Goal: Task Accomplishment & Management: Complete application form

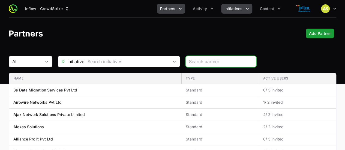
click at [246, 6] on icon "Initiatives menu" at bounding box center [247, 8] width 5 height 5
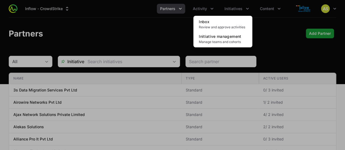
click at [212, 8] on div "Initiatives menu" at bounding box center [172, 75] width 345 height 150
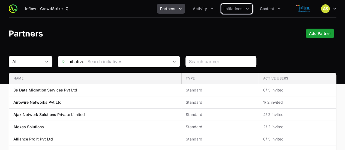
click at [212, 8] on icon "Activity menu" at bounding box center [211, 8] width 5 height 5
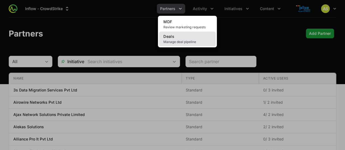
click at [192, 35] on link "Deals Manage deal pipeline" at bounding box center [187, 39] width 57 height 15
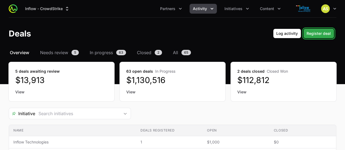
click at [320, 33] on span "Register deal" at bounding box center [319, 33] width 24 height 7
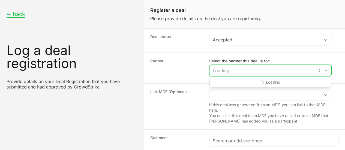
click at [303, 68] on input "Select the partner this deal is for:" at bounding box center [262, 70] width 104 height 11
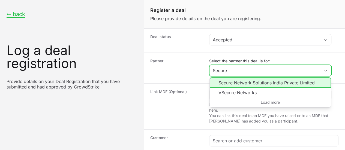
click at [280, 83] on li "Secure Network Solutions India Private Limited" at bounding box center [270, 82] width 121 height 10
type input "Secure Network Solutions India Private Limited"
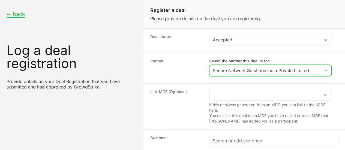
scroll to position [46, 0]
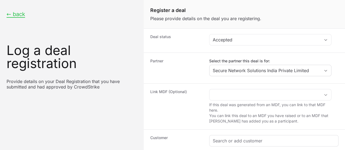
click at [268, 136] on div "Create activity form" at bounding box center [274, 141] width 129 height 11
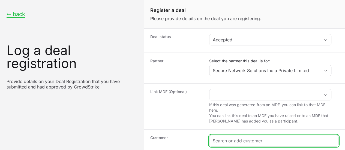
click at [262, 138] on input "Create activity form" at bounding box center [274, 141] width 122 height 7
paste input "ACEPRO HEALTHCARE SERVICES LLP"
type input "ACEPRO HEALTHCARE SERVICES LLP"
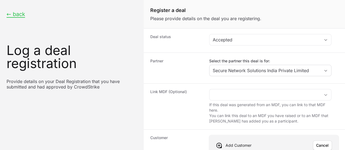
paste input "[URL][DOMAIN_NAME]"
type input "[URL][DOMAIN_NAME]"
click at [325, 141] on button "Save" at bounding box center [325, 146] width 16 height 10
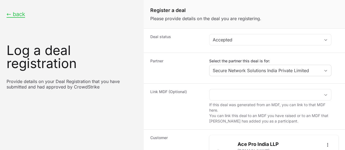
scroll to position [97, 0]
type input "$10,000"
paste input "ACEPRO HEALTHCARE SERVICES LLP"
type input "ACEPRO HEALTHCARE SERVICES LLP"
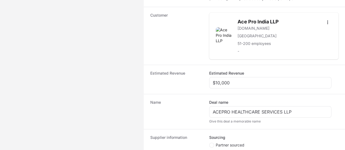
scroll to position [142, 0]
click at [213, 143] on span "Create activity form" at bounding box center [211, 145] width 5 height 5
click at [210, 143] on input "Partner sourced" at bounding box center [209, 143] width 1 height 1
radio input "true"
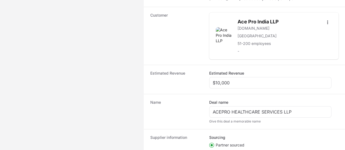
paste input "DR-7baae33f"
type input "DR-7baae33f"
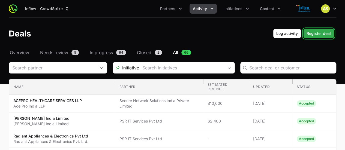
click at [316, 35] on span "Register deal" at bounding box center [319, 33] width 24 height 7
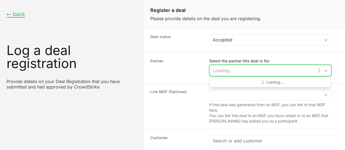
click at [282, 72] on input "Select the partner this deal is for:" at bounding box center [262, 70] width 104 height 11
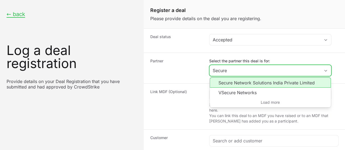
click at [269, 80] on li "Secure Network Solutions India Private Limited" at bounding box center [270, 82] width 121 height 10
type input "Secure Network Solutions India Private Limited"
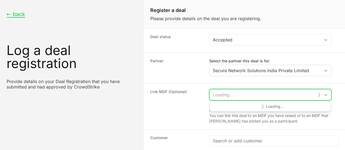
click at [254, 93] on input "Create activity form" at bounding box center [262, 94] width 104 height 11
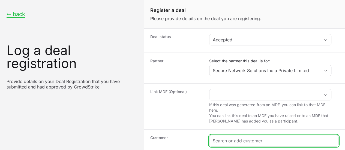
drag, startPoint x: 254, startPoint y: 93, endPoint x: 268, endPoint y: 88, distance: 14.7
click at [268, 138] on input "Create activity form" at bounding box center [274, 141] width 122 height 7
type input "Dodla"
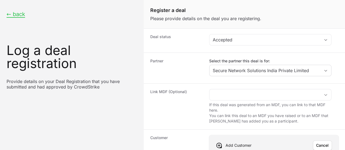
paste input "[URL][DOMAIN_NAME]"
type input "[URL][DOMAIN_NAME]"
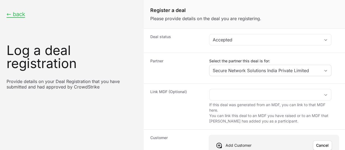
click at [323, 142] on span "Save" at bounding box center [324, 145] width 9 height 7
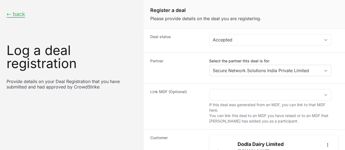
scroll to position [127, 0]
type input "$20,000"
paste input "Dodla Dairy Limited"
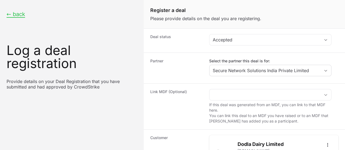
type input "Dodla Dairy Limited"
radio input "true"
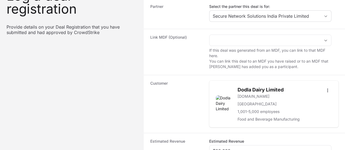
scroll to position [185, 0]
paste input "DR-8b8c6c20"
type input "DR-8b8c6c20"
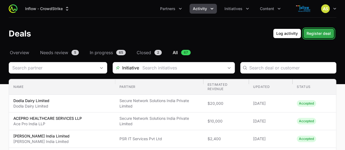
click at [317, 36] on span "Register deal" at bounding box center [319, 33] width 24 height 7
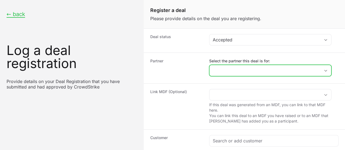
click at [274, 67] on input "Select the partner this deal is for:" at bounding box center [265, 70] width 111 height 11
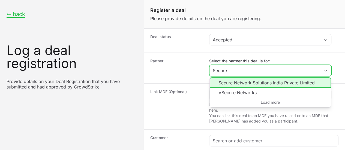
click at [271, 85] on li "Secure Network Solutions India Private Limited" at bounding box center [270, 82] width 121 height 10
type input "Secure Network Solutions India Private Limited"
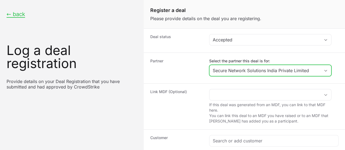
scroll to position [40, 0]
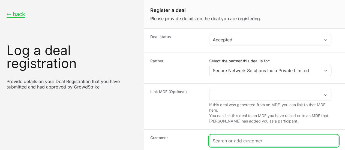
click at [244, 138] on input "Create activity form" at bounding box center [274, 141] width 122 height 7
paste input "IKF Finance"
type input "IKF Finance"
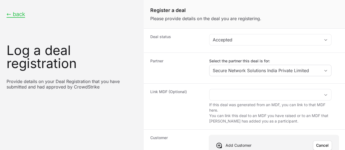
scroll to position [73, 0]
paste input "[URL][DOMAIN_NAME]"
type input "[URL][DOMAIN_NAME]"
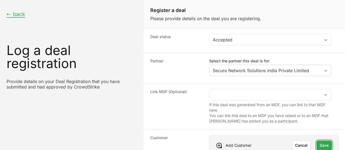
click at [320, 141] on button "Save" at bounding box center [325, 146] width 16 height 10
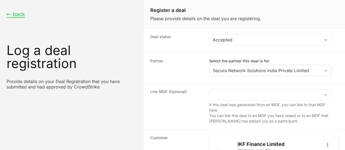
scroll to position [120, 0]
type input "$10,000"
paste input "IKF Finance"
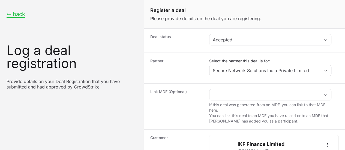
type input "IKF Finance"
radio input "true"
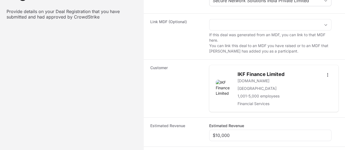
scroll to position [70, 0]
paste input "DR-078ed195"
type input "DR-078ed195"
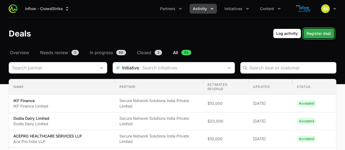
click at [314, 32] on span "Register deal" at bounding box center [319, 33] width 24 height 7
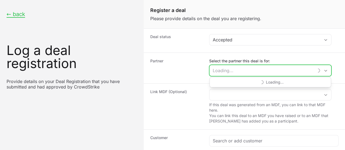
click at [275, 70] on input "Select the partner this deal is for:" at bounding box center [262, 70] width 104 height 11
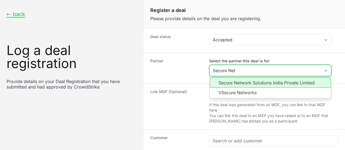
click at [264, 82] on li "Secure Network Solutions India Private Limited" at bounding box center [270, 82] width 121 height 10
type input "Secure Network Solutions India Private Limited"
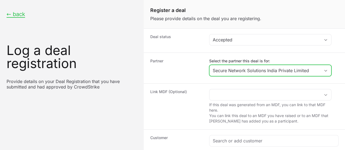
scroll to position [55, 0]
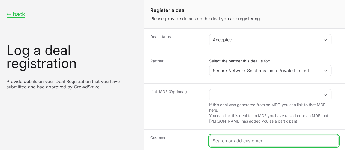
click at [257, 138] on input "Create activity form" at bounding box center [274, 141] width 122 height 7
paste input "[URL][DOMAIN_NAME]"
type input "[URL][DOMAIN_NAME]"
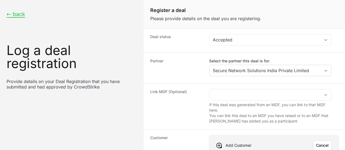
paste input "[URL][DOMAIN_NAME]"
type input "[URL][DOMAIN_NAME]"
click at [323, 142] on span "Save" at bounding box center [324, 145] width 9 height 7
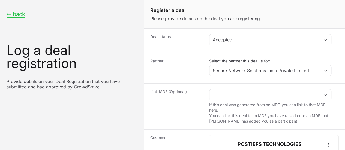
scroll to position [124, 0]
type input "$10,000"
paste input "Postiefs Technologies Private Limited"
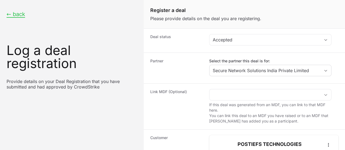
type input "Postiefs Technologies Private Limited"
radio input "true"
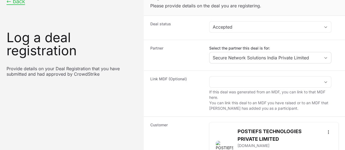
scroll to position [13, 0]
paste input "DR-3846f55f"
type input "DR-3846f55f"
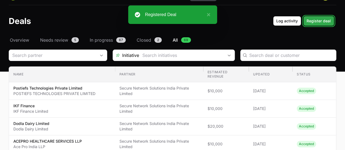
click at [320, 20] on span "Register deal" at bounding box center [319, 21] width 24 height 7
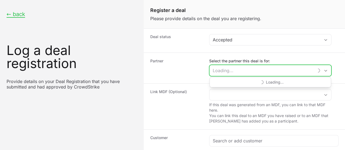
click at [256, 68] on input "Select the partner this deal is for:" at bounding box center [262, 70] width 104 height 11
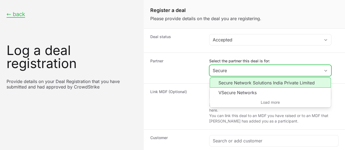
click at [251, 83] on li "Secure Network Solutions India Private Limited" at bounding box center [270, 82] width 121 height 10
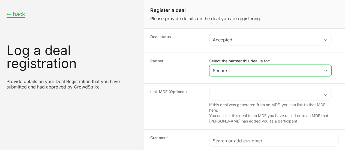
type input "Secure Network Solutions India Private Limited"
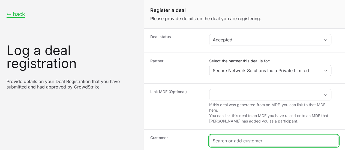
click at [237, 138] on input "Create activity form" at bounding box center [274, 141] width 122 height 7
paste input "The Automotive Research Association of India"
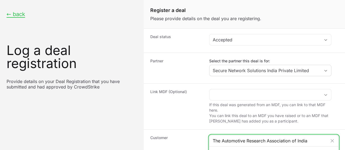
type input "The Automotive Research Association of India"
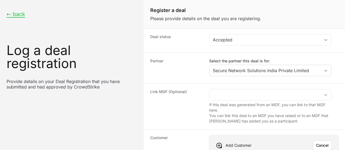
paste input "[URL][DOMAIN_NAME]"
type input "[URL][DOMAIN_NAME]"
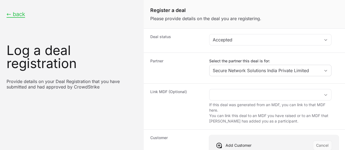
scroll to position [126, 0]
type input "$10,000"
click at [320, 142] on span "Save" at bounding box center [324, 145] width 9 height 7
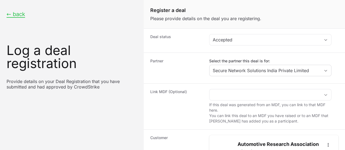
scroll to position [173, 0]
paste input "The Automotive Research Association of India"
type input "The Automotive Research Association of India"
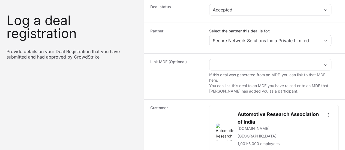
type input "$20"
radio input "true"
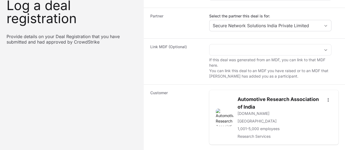
scroll to position [205, 0]
paste input "DR-77972b15"
type input "DR-77972b15"
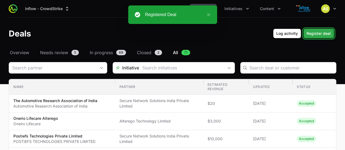
click at [318, 34] on span "Register deal" at bounding box center [319, 33] width 24 height 7
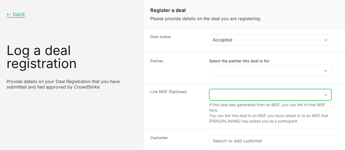
click at [255, 97] on input "Create activity form" at bounding box center [265, 94] width 111 height 11
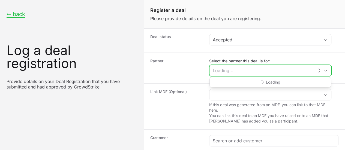
click at [231, 70] on input "Select the partner this deal is for:" at bounding box center [262, 70] width 104 height 11
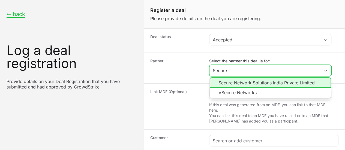
click at [238, 80] on li "Secure Network Solutions India Private Limited" at bounding box center [270, 82] width 121 height 10
type input "Secure Network Solutions India Private Limited"
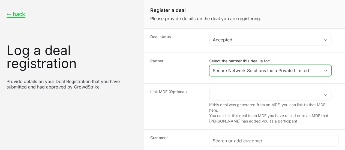
scroll to position [75, 0]
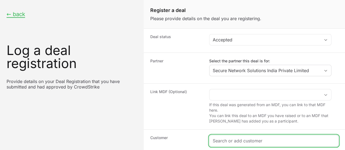
click at [229, 138] on input "Create activity form" at bounding box center [274, 141] width 122 height 7
paste input "[URL][DOMAIN_NAME]"
type input "[URL][DOMAIN_NAME]"
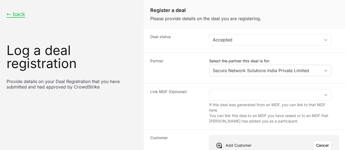
paste input "[URL][DOMAIN_NAME]"
type input "[URL][DOMAIN_NAME]"
click at [321, 142] on span "Save" at bounding box center [324, 145] width 9 height 7
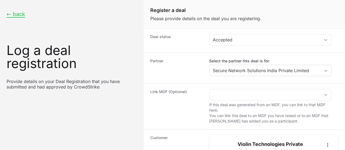
scroll to position [126, 0]
type input "$10,000"
paste input "violin Technologies"
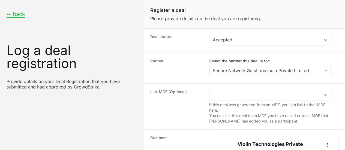
type input "violin Technologies"
radio input "true"
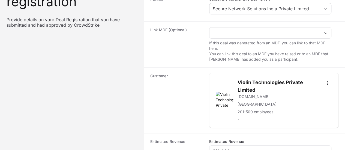
scroll to position [62, 0]
paste input "DR-473141d0"
type input "DR-473141d0"
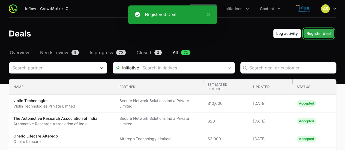
click at [317, 35] on span "Register deal" at bounding box center [319, 33] width 24 height 7
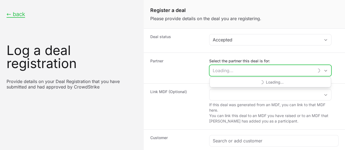
click at [265, 71] on input "Select the partner this deal is for:" at bounding box center [262, 70] width 104 height 11
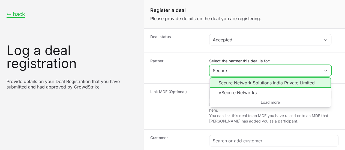
click at [255, 84] on li "Secure Network Solutions India Private Limited" at bounding box center [270, 82] width 121 height 10
type input "Secure Network Solutions India Private Limited"
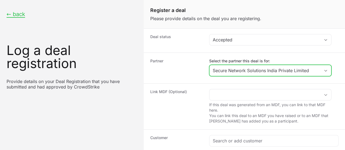
scroll to position [61, 0]
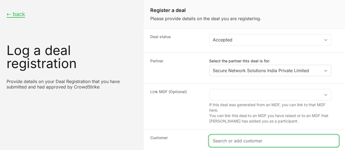
click at [246, 138] on input "Create activity form" at bounding box center [274, 141] width 122 height 7
paste input "GSPANN TECHNOLOGIES ([GEOGRAPHIC_DATA]) PRIVATE LIMITED"
type input "GSPANN TECHNOLOGIES ([GEOGRAPHIC_DATA]) PRIVATE LIMITED"
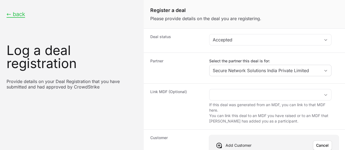
paste input "[URL][DOMAIN_NAME]"
type input "[URL][DOMAIN_NAME]"
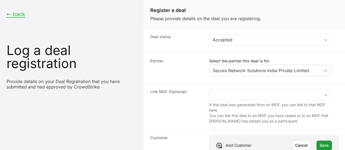
scroll to position [78, 0]
click at [320, 142] on span "Save" at bounding box center [324, 145] width 9 height 7
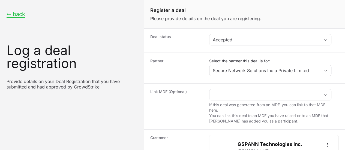
drag, startPoint x: 290, startPoint y: 79, endPoint x: 279, endPoint y: 87, distance: 12.7
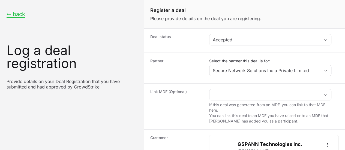
type input "$15,000"
paste input "GSPANN TECHNOLOGIES ([GEOGRAPHIC_DATA]) PRIVATE LIMITED"
type input "GSPANN TECHNOLOGIES ([GEOGRAPHIC_DATA]) PRIVATE LIMITED"
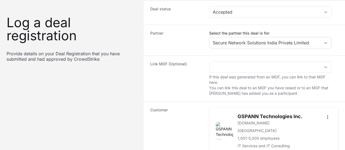
scroll to position [29, 0]
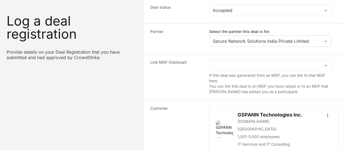
radio input "true"
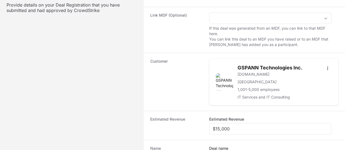
scroll to position [164, 0]
paste input "DR-b6cbd3e5"
type input "DR-b6cbd3e5"
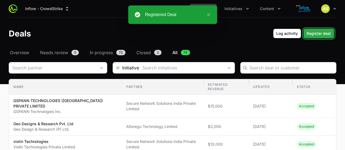
click at [323, 31] on span "Register deal" at bounding box center [319, 33] width 24 height 7
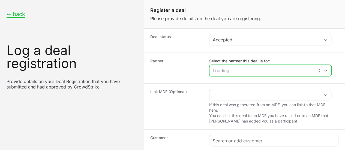
click at [244, 69] on input "Select the partner this deal is for:" at bounding box center [262, 70] width 104 height 11
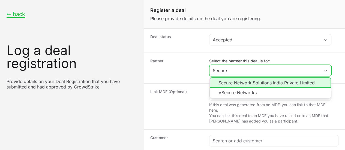
click at [236, 82] on li "Secure Network Solutions India Private Limited" at bounding box center [270, 82] width 121 height 10
type input "Secure Network Solutions India Private Limited"
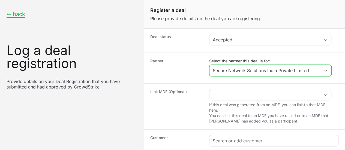
scroll to position [74, 0]
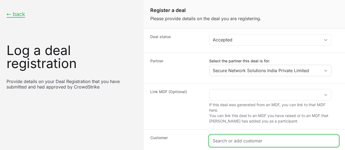
click at [225, 138] on input "Create activity form" at bounding box center [274, 141] width 122 height 7
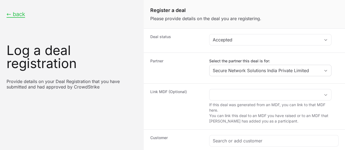
paste input "SSP PRIVATE LIMITED"
type input "SSP PRIVATE LIMITED"
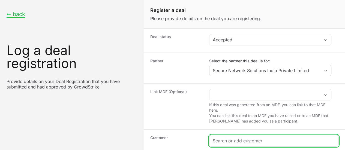
click at [253, 138] on input "Create activity form" at bounding box center [274, 141] width 122 height 7
paste input "[URL][DOMAIN_NAME]"
type input "[URL][DOMAIN_NAME]"
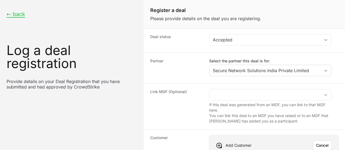
drag, startPoint x: 239, startPoint y: 105, endPoint x: 226, endPoint y: 97, distance: 15.2
paste input "[URL][DOMAIN_NAME]"
type input "[URL][DOMAIN_NAME]"
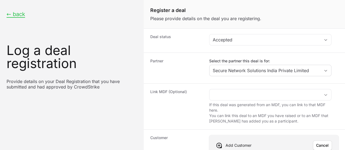
click at [320, 142] on span "Save" at bounding box center [324, 145] width 9 height 7
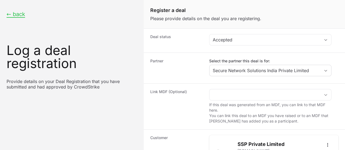
scroll to position [108, 0]
type input "$15,000"
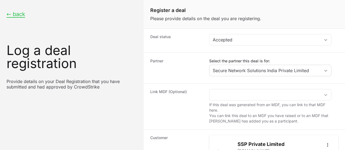
radio input "true"
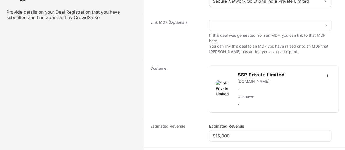
scroll to position [68, 0]
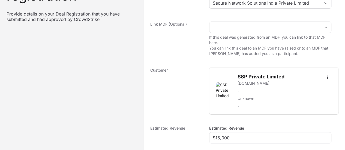
paste input "DR-cba1594c"
type input "DR-cba1594c"
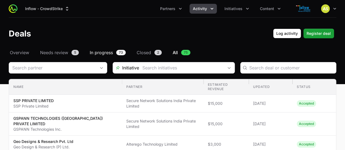
click at [104, 50] on span "In progress" at bounding box center [101, 52] width 23 height 7
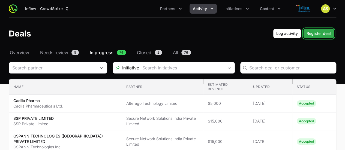
click at [316, 32] on span "Register deal" at bounding box center [319, 33] width 24 height 7
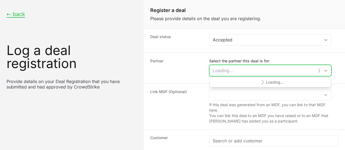
click at [260, 71] on input "Select the partner this deal is for:" at bounding box center [262, 70] width 104 height 11
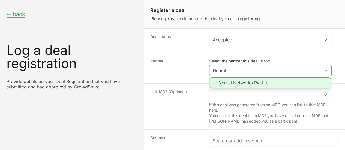
click at [248, 83] on li "Neural Networks Pvt Ltd" at bounding box center [270, 82] width 121 height 11
type input "Neural Networks Pvt Ltd"
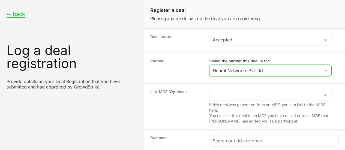
scroll to position [61, 0]
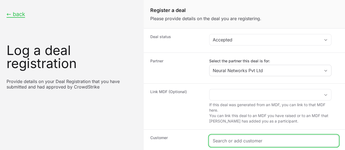
click at [240, 138] on input "Create activity form" at bounding box center [274, 141] width 122 height 7
paste input "[PERSON_NAME] Aluminium Products ([GEOGRAPHIC_DATA]) Limited"
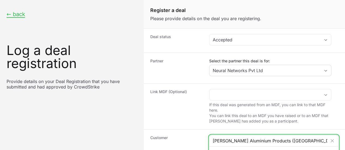
type input "[PERSON_NAME] Aluminium Products ([GEOGRAPHIC_DATA]) Limited"
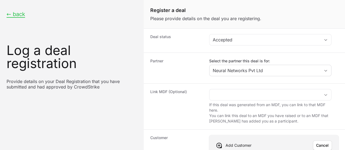
paste input "[URL][DOMAIN_NAME]"
type input "[URL][DOMAIN_NAME]"
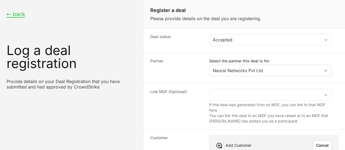
click at [320, 142] on span "Save" at bounding box center [324, 145] width 9 height 7
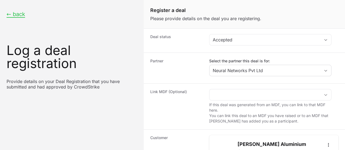
scroll to position [125, 0]
type input "$10,000"
paste input "[PERSON_NAME] Aluminium Products ([GEOGRAPHIC_DATA]) Limited"
type input "[PERSON_NAME] Aluminium Products ([GEOGRAPHIC_DATA]) Limited"
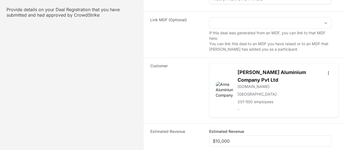
scroll to position [169, 0]
radio input "true"
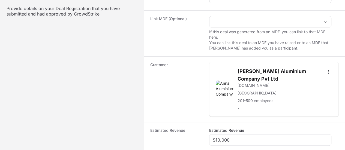
scroll to position [72, 0]
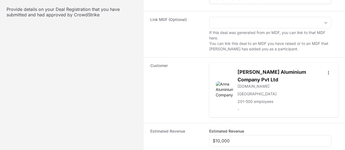
paste input "DR-4df0de43"
type input "DR-4df0de43"
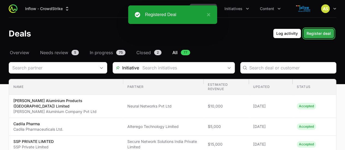
click at [314, 37] on button "Register deal" at bounding box center [318, 34] width 31 height 10
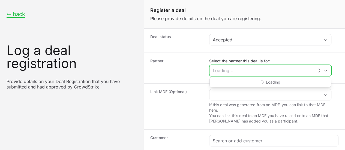
click at [291, 72] on input "Select the partner this deal is for:" at bounding box center [262, 70] width 104 height 11
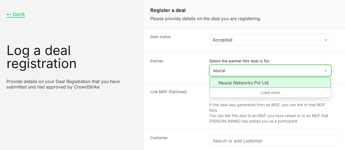
click at [269, 83] on li "Neural Networks Pvt Ltd" at bounding box center [270, 82] width 121 height 10
type input "Neural Networks Pvt Ltd"
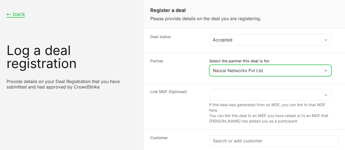
scroll to position [62, 0]
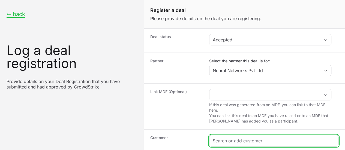
click at [242, 138] on input "Create activity form" at bounding box center [274, 141] width 122 height 7
paste input "V-Star Creations Pvt. Ltd"
type input "V-Star Creations Pvt. Ltd"
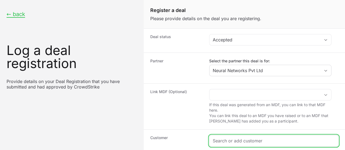
click at [247, 138] on input "Create activity form" at bounding box center [274, 141] width 122 height 7
paste input "[URL][DOMAIN_NAME]"
type input "[URL][DOMAIN_NAME]"
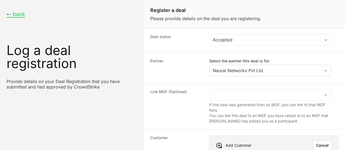
paste input "[URL][DOMAIN_NAME]"
type input "[URL][DOMAIN_NAME]"
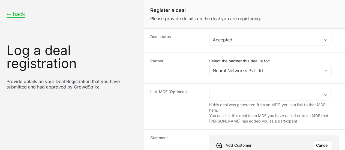
scroll to position [0, 0]
click at [320, 142] on span "Save" at bounding box center [324, 145] width 9 height 7
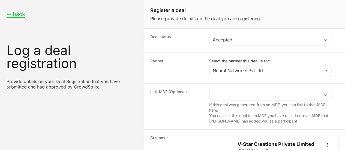
scroll to position [100, 0]
type input "$10,000"
paste input "V-Star Creations Pvt. Ltd"
type input "V-Star Creations Pvt. Ltd"
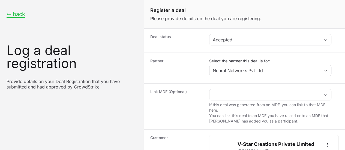
scroll to position [155, 0]
radio input "true"
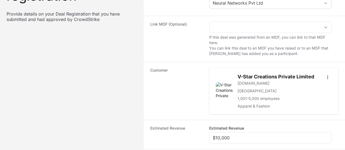
scroll to position [67, 0]
paste input "DR-662d62ad"
type input "DR-662d62ad"
